Goal: Information Seeking & Learning: Learn about a topic

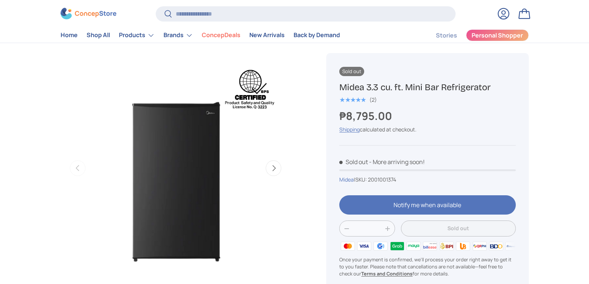
scroll to position [37, 0]
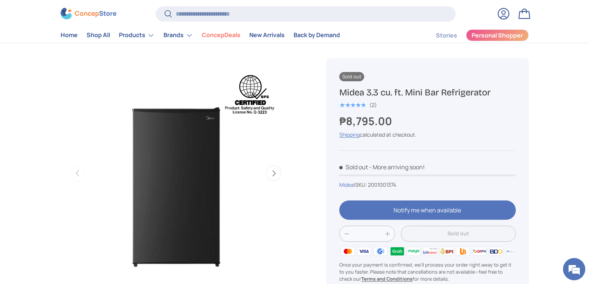
click at [271, 177] on button "Next" at bounding box center [274, 174] width 16 height 16
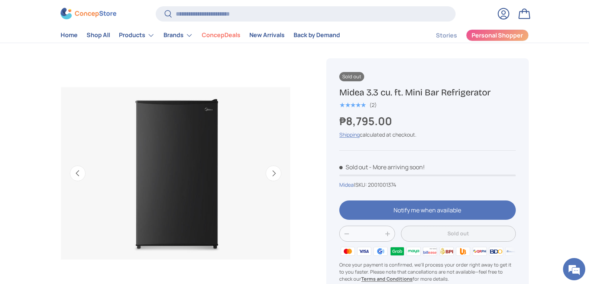
click at [271, 177] on button "Next" at bounding box center [274, 174] width 16 height 16
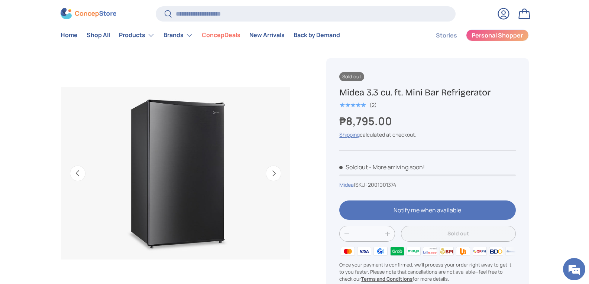
click at [271, 177] on button "Next" at bounding box center [274, 174] width 16 height 16
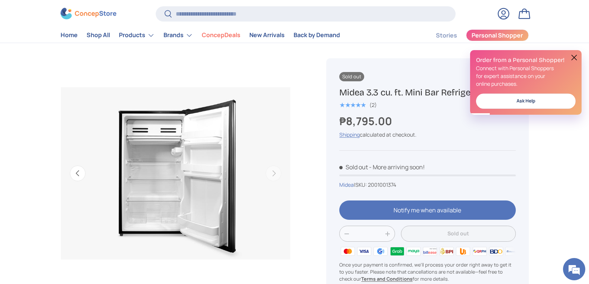
scroll to position [0, 0]
click at [576, 60] on button at bounding box center [574, 57] width 9 height 9
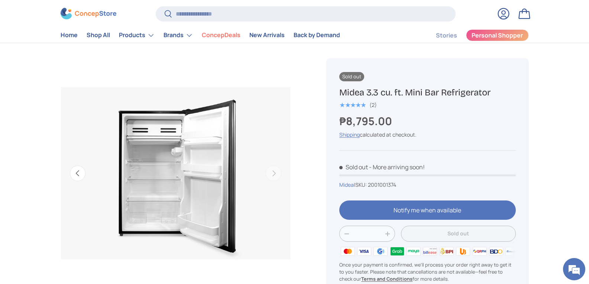
click at [178, 171] on div "Previous Next Loading..." at bounding box center [176, 173] width 230 height 230
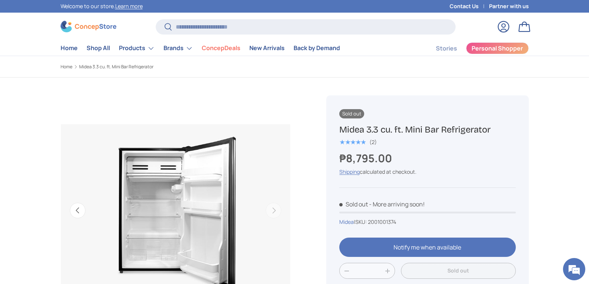
click at [156, 187] on img "Gallery Viewer" at bounding box center [176, 211] width 230 height 230
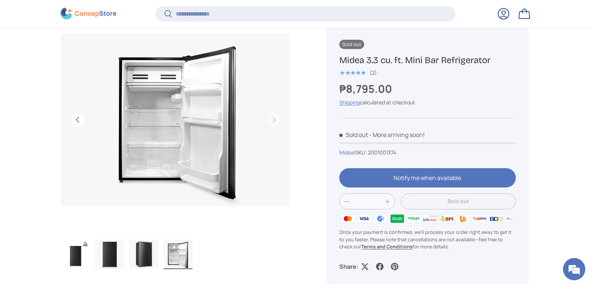
scroll to position [110, 0]
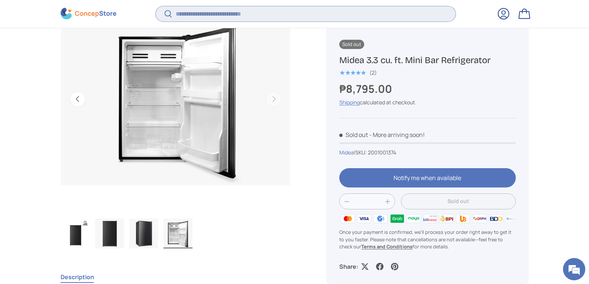
click at [258, 20] on input "Search" at bounding box center [306, 13] width 300 height 15
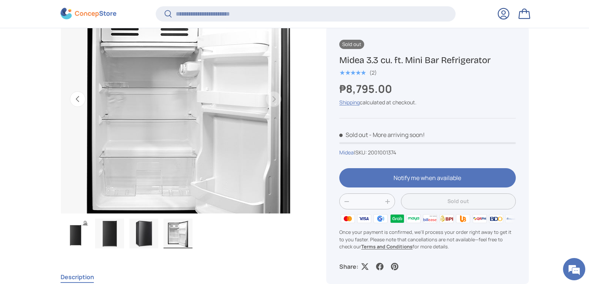
click at [160, 72] on img "Gallery Viewer" at bounding box center [176, 99] width 230 height 230
click at [161, 72] on img "Gallery Viewer" at bounding box center [176, 99] width 230 height 230
click at [161, 71] on img "Gallery Viewer" at bounding box center [176, 99] width 230 height 230
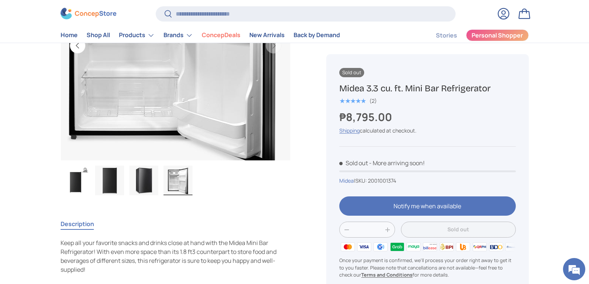
scroll to position [149, 0]
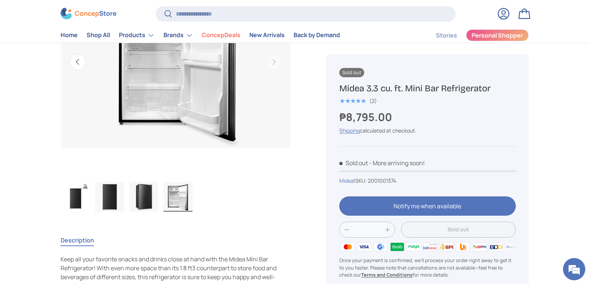
click at [243, 210] on ul "Load image 1 in gallery view Load image 2 in gallery view Load image 3 in galle…" at bounding box center [176, 198] width 230 height 32
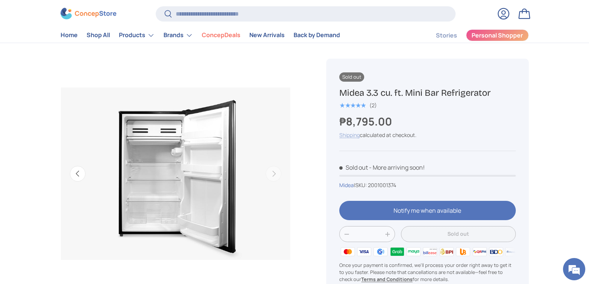
scroll to position [37, 0]
